Goal: Find specific page/section: Find specific page/section

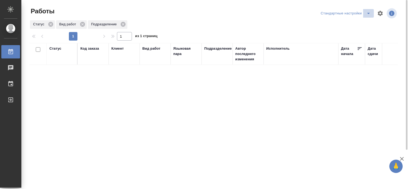
click at [370, 15] on icon "split button" at bounding box center [369, 13] width 6 height 6
click at [342, 24] on li "В работе" at bounding box center [347, 24] width 55 height 9
click at [367, 14] on icon "split button" at bounding box center [369, 13] width 6 height 6
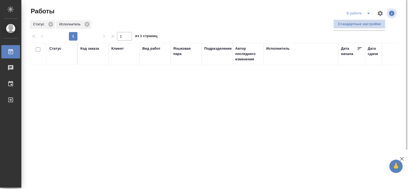
click at [355, 26] on li "Стандартные настройки" at bounding box center [359, 24] width 51 height 9
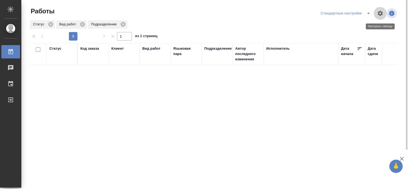
click at [379, 13] on icon "button" at bounding box center [380, 13] width 5 height 5
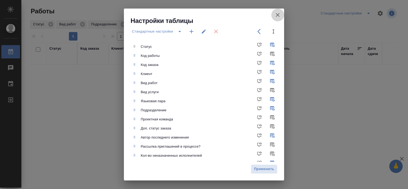
click at [276, 14] on icon "button" at bounding box center [278, 15] width 6 height 6
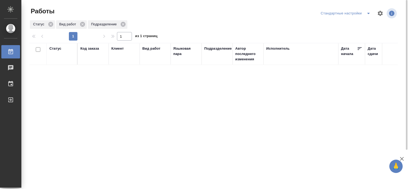
click at [338, 14] on div "Стандартные настройки" at bounding box center [347, 13] width 55 height 9
click at [368, 15] on icon "split button" at bounding box center [369, 13] width 6 height 6
click at [337, 25] on li "В работе" at bounding box center [347, 24] width 55 height 9
click at [369, 12] on icon "split button" at bounding box center [369, 13] width 6 height 6
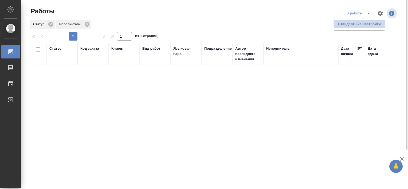
click at [344, 28] on li "Стандартные настройки" at bounding box center [359, 24] width 51 height 9
